Goal: Information Seeking & Learning: Find specific page/section

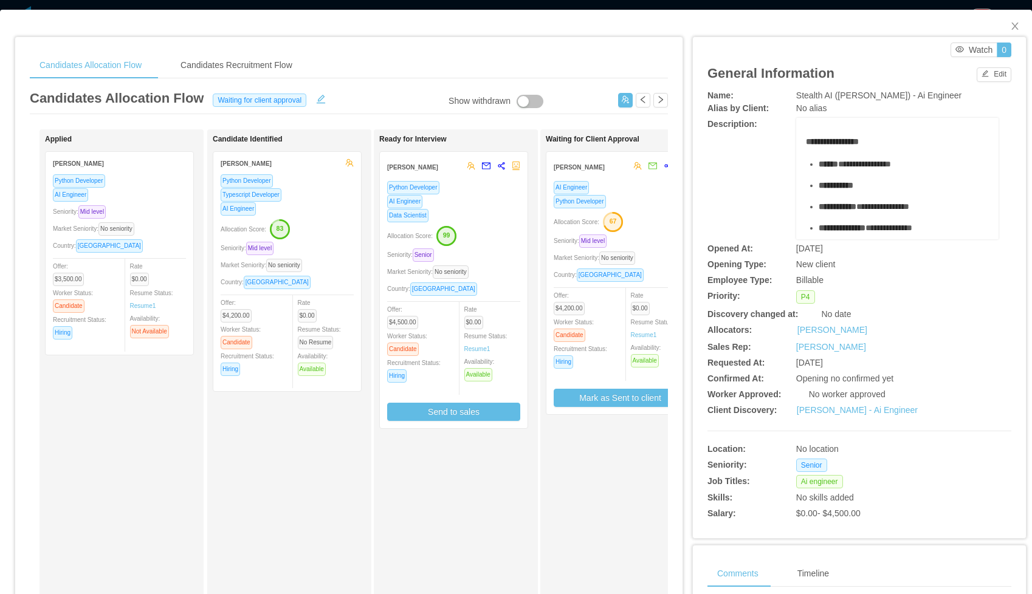
scroll to position [0, 201]
click at [1013, 24] on icon "icon: close" at bounding box center [1015, 26] width 10 height 10
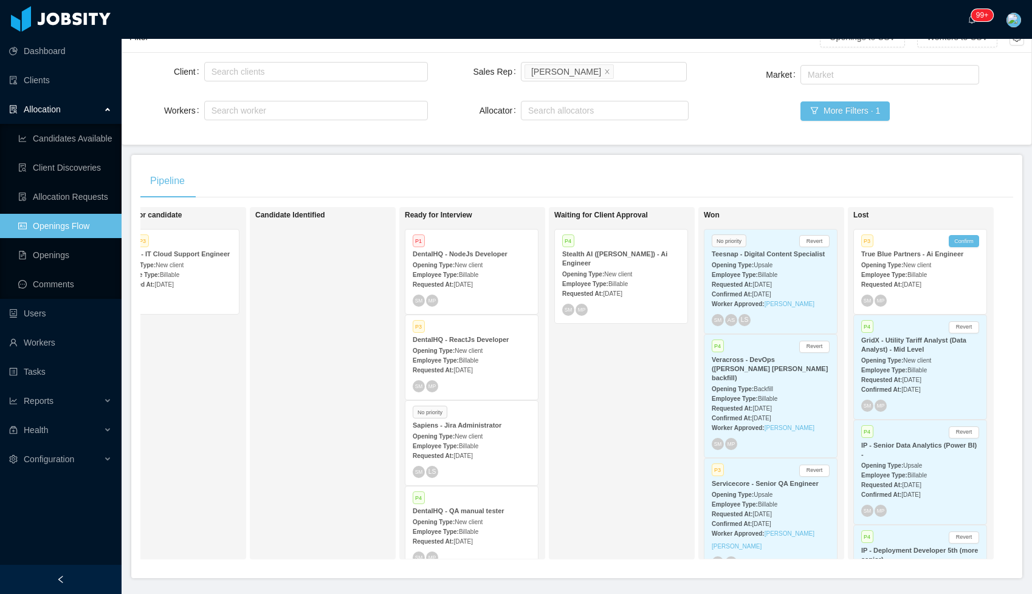
click at [459, 272] on strong "Employee Type:" at bounding box center [436, 275] width 46 height 7
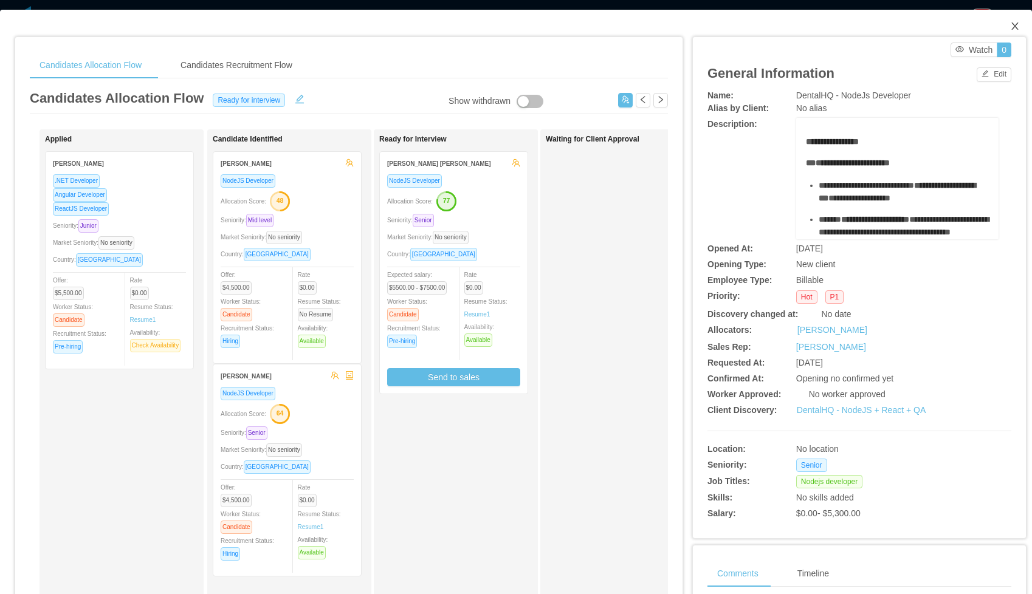
click at [1017, 26] on icon "icon: close" at bounding box center [1015, 26] width 10 height 10
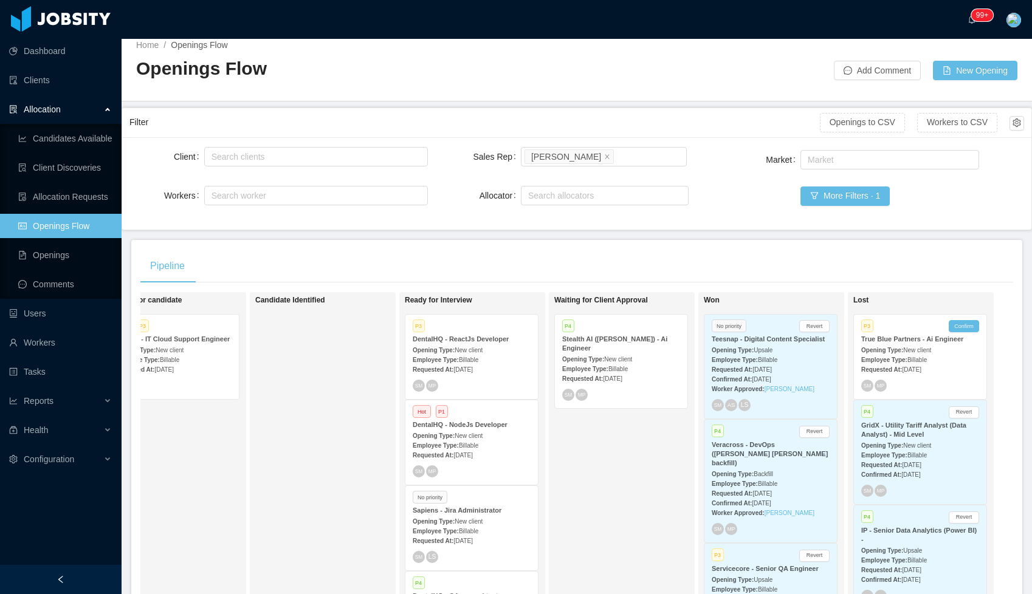
click at [462, 343] on div "Opening Type: New client" at bounding box center [472, 349] width 118 height 13
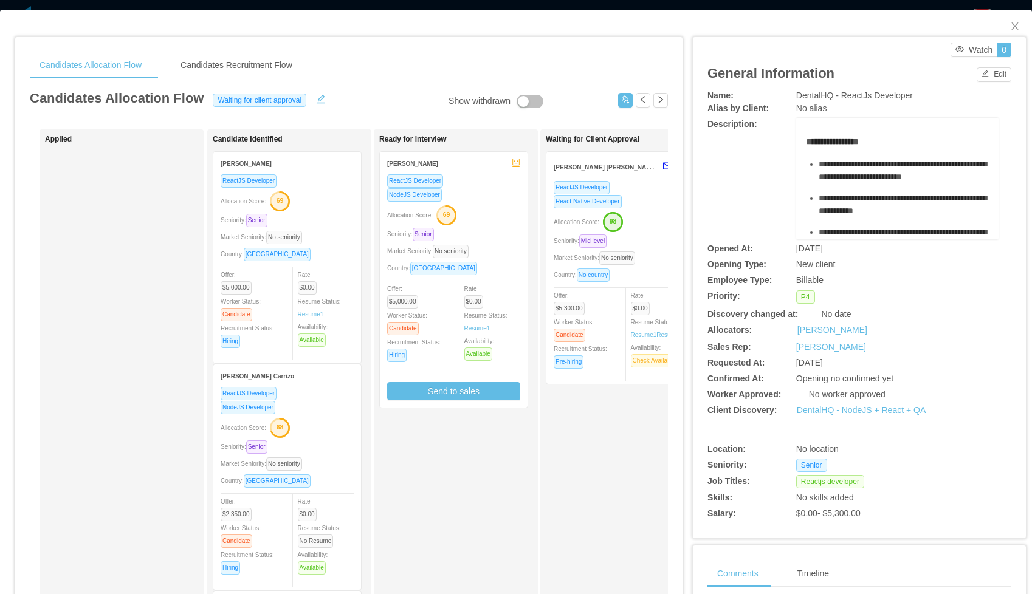
click at [645, 195] on div "React Native Developer" at bounding box center [620, 201] width 133 height 14
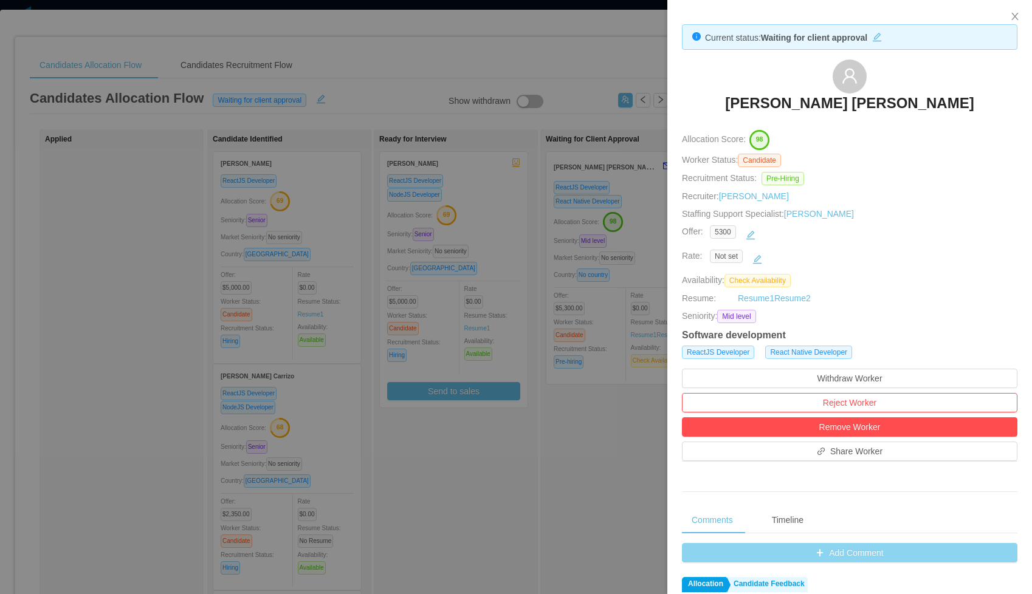
click at [852, 255] on div "Not set" at bounding box center [856, 259] width 293 height 19
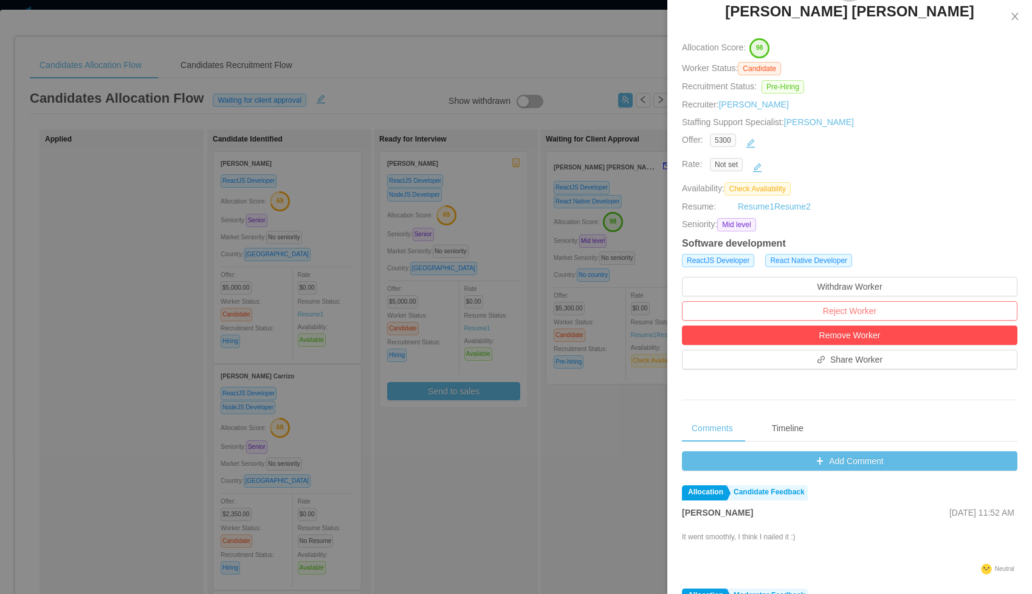
scroll to position [162, 0]
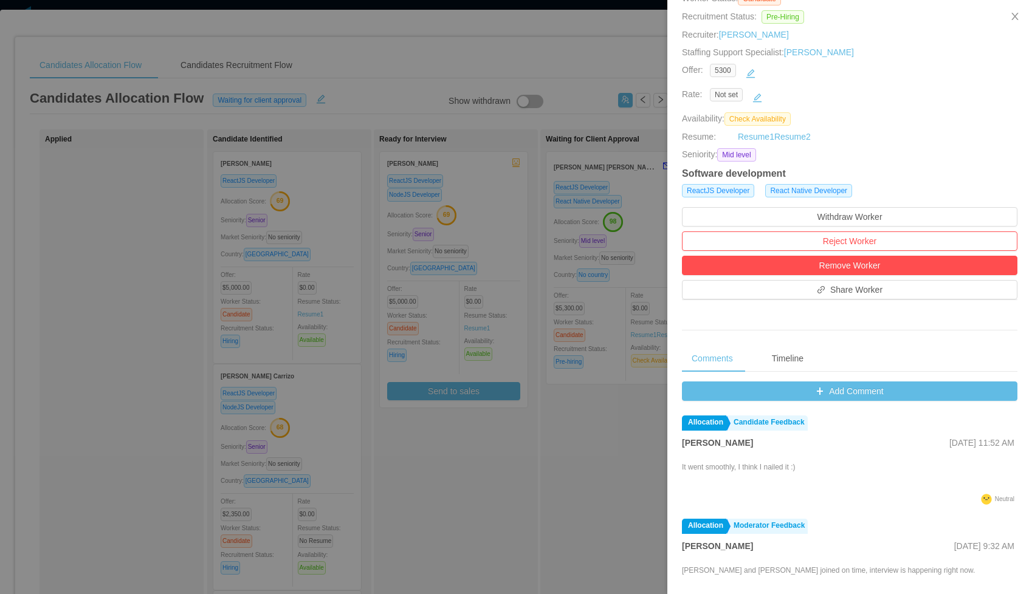
click at [909, 402] on div "Add Comment Allocation Candidate Feedback [PERSON_NAME] [DATE] 11:52 AM It went…" at bounding box center [849, 579] width 335 height 394
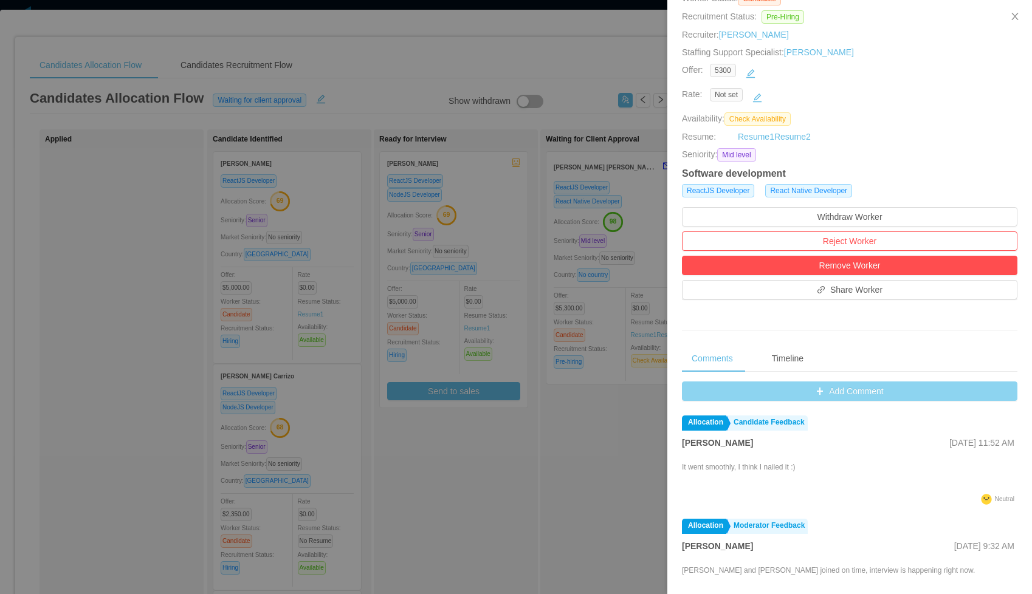
click at [907, 394] on button "Add Comment" at bounding box center [849, 391] width 335 height 19
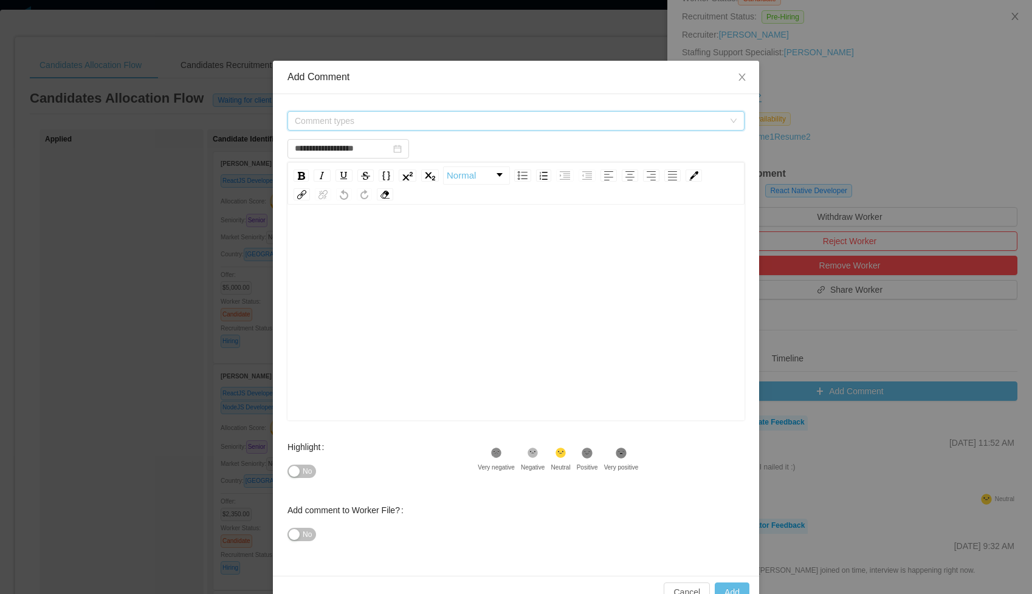
click at [393, 125] on span "Comment types" at bounding box center [509, 121] width 429 height 12
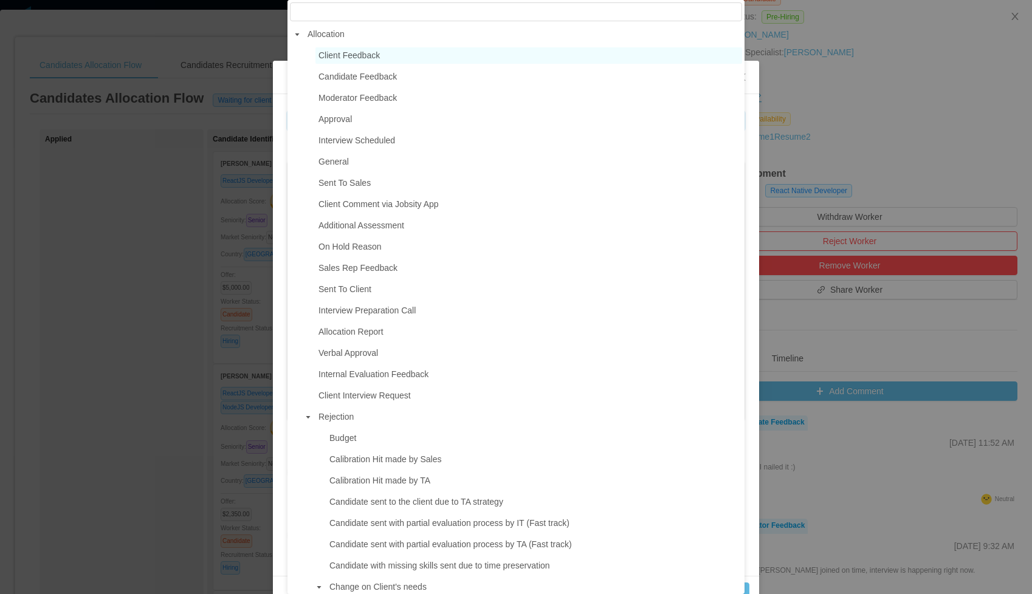
click at [335, 56] on span "Client Feedback" at bounding box center [348, 55] width 61 height 10
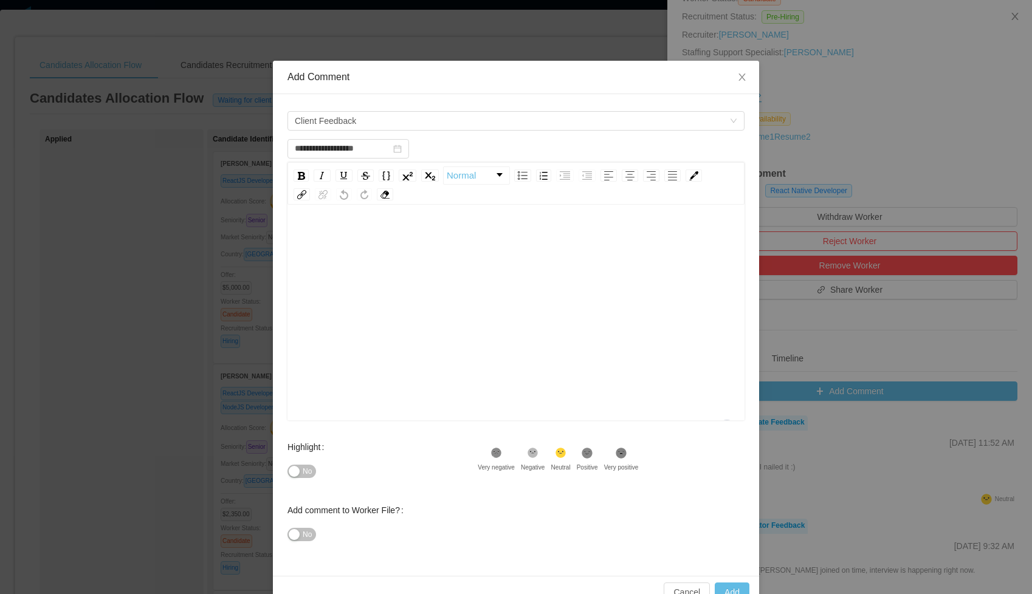
click at [363, 234] on div "To enrich screen reader interactions, please activate Accessibility in Grammarl…" at bounding box center [516, 237] width 438 height 24
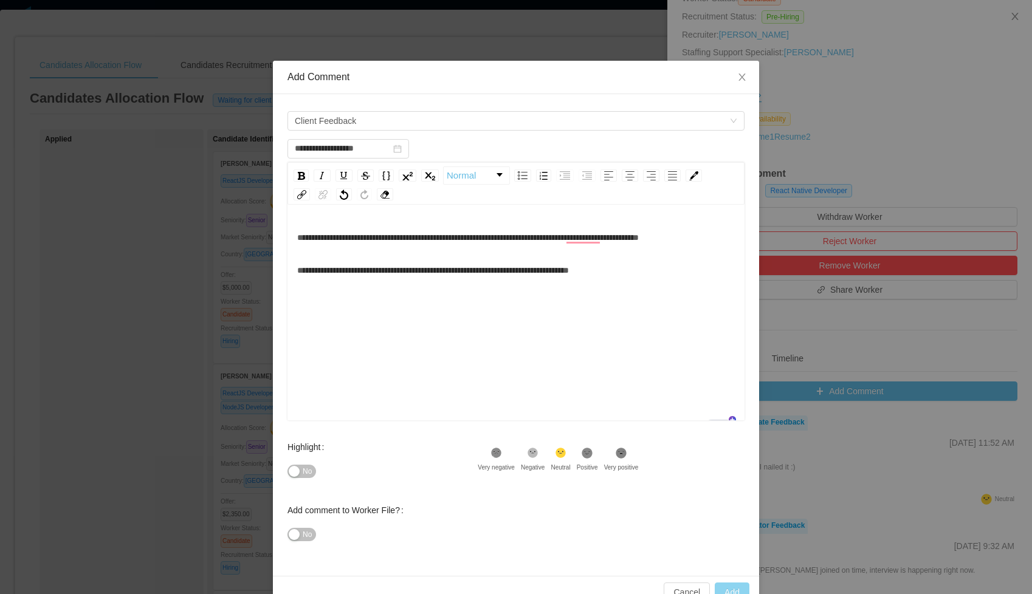
type input "**********"
click at [724, 588] on button "Add" at bounding box center [732, 592] width 35 height 19
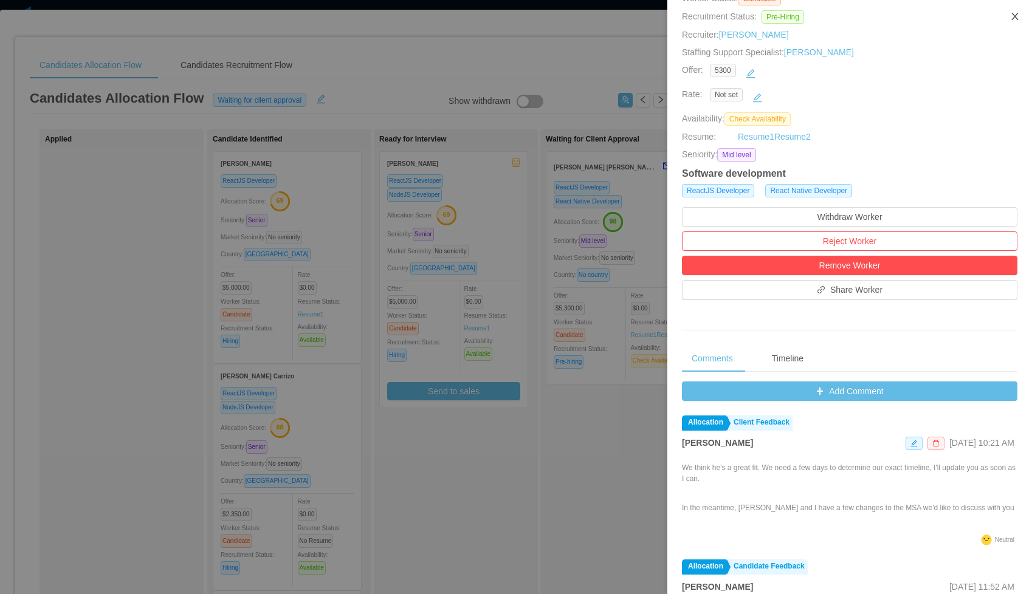
click at [1020, 19] on button "Close" at bounding box center [1015, 17] width 34 height 34
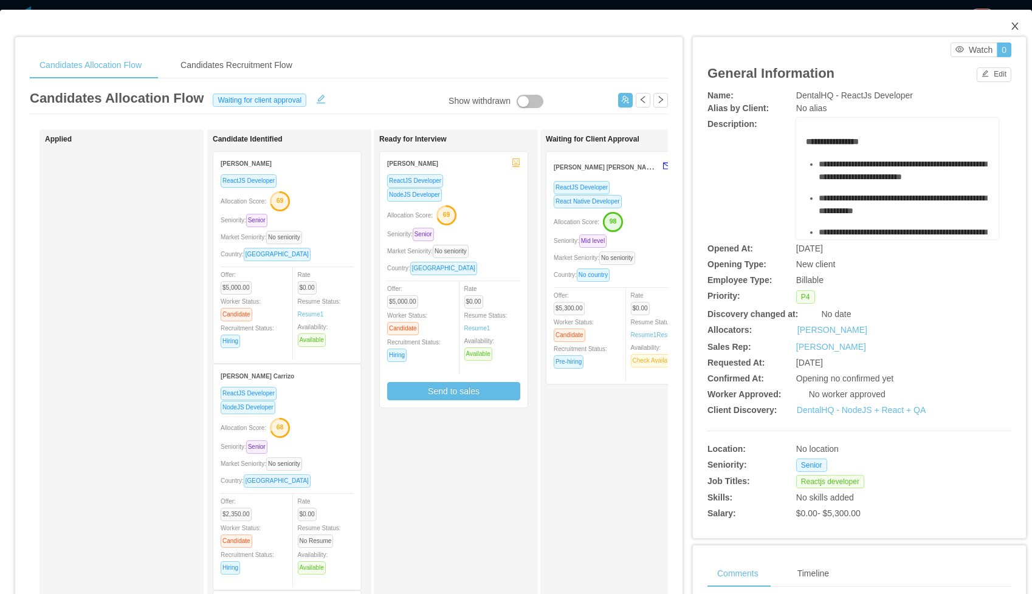
click at [1018, 22] on icon "icon: close" at bounding box center [1015, 26] width 10 height 10
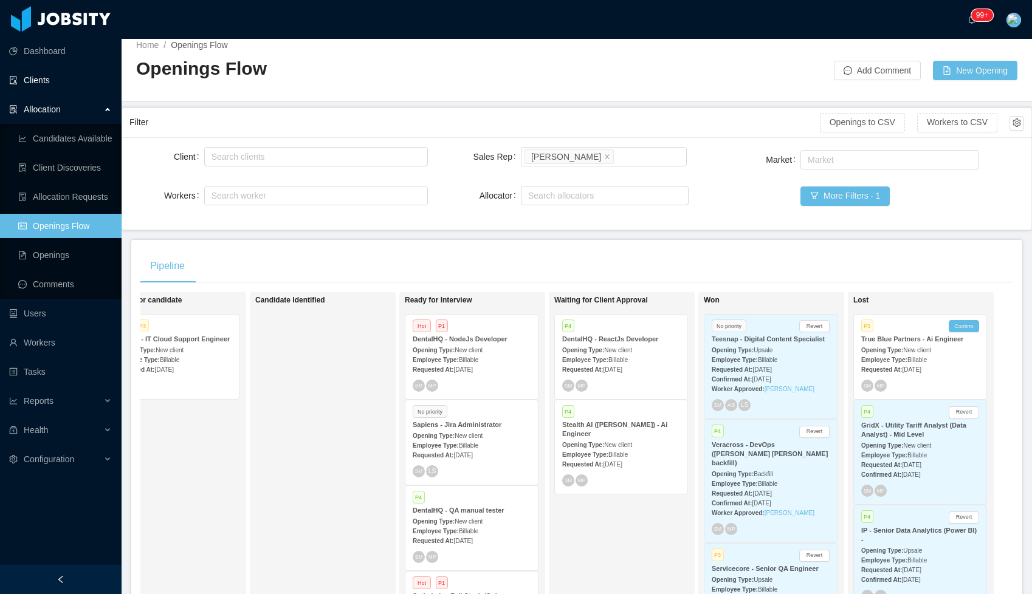
click at [42, 78] on link "Clients" at bounding box center [60, 80] width 103 height 24
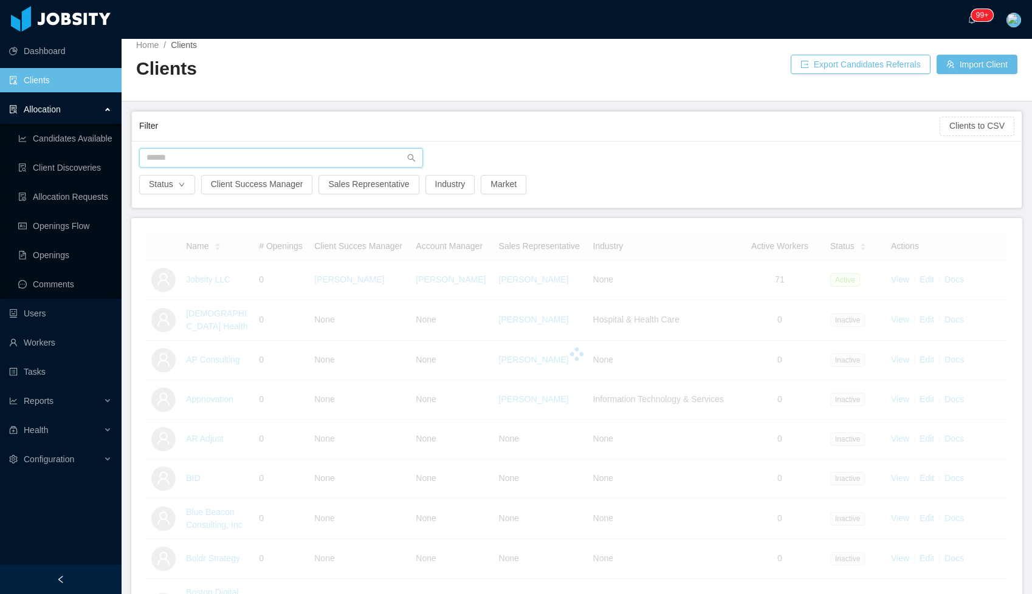
click at [282, 151] on input "text" at bounding box center [281, 157] width 284 height 19
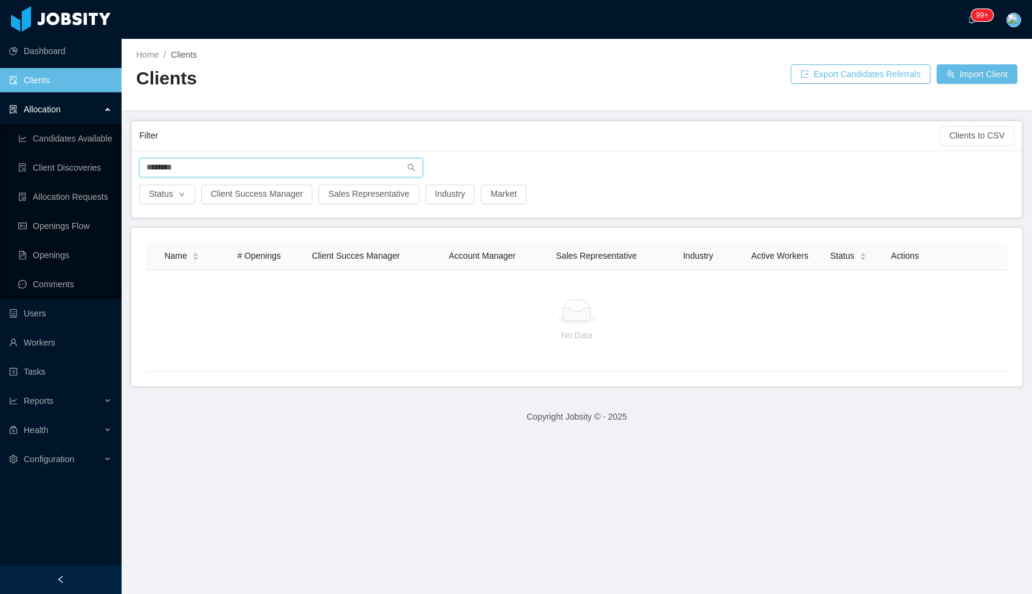
type input "********"
